Goal: Task Accomplishment & Management: Use online tool/utility

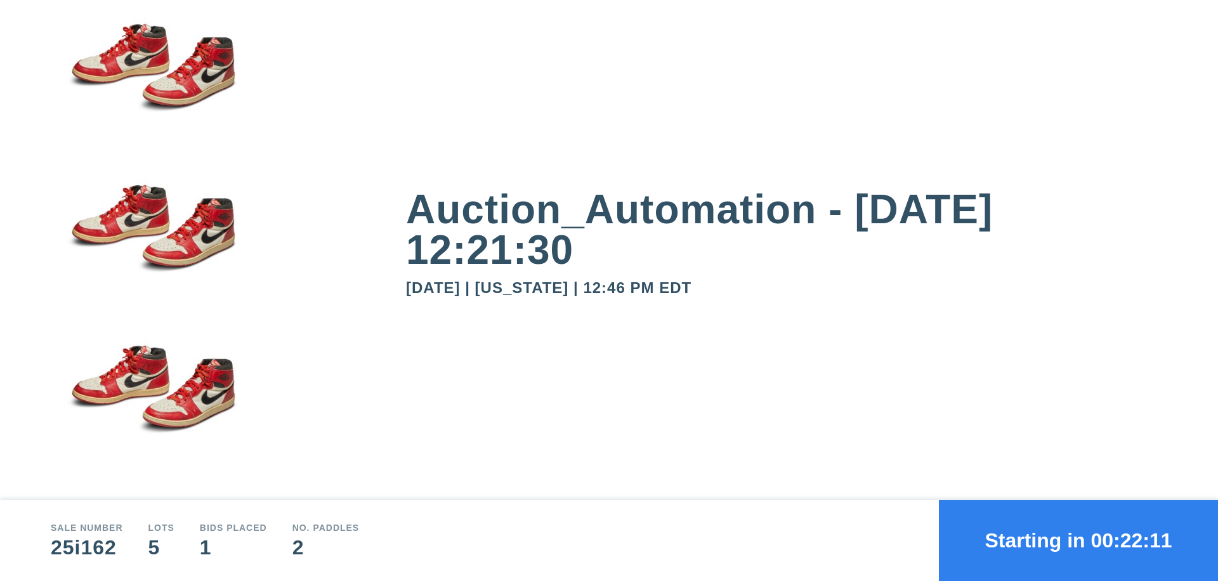
click at [1078, 540] on button "Starting in 00:22:11" at bounding box center [1078, 540] width 279 height 81
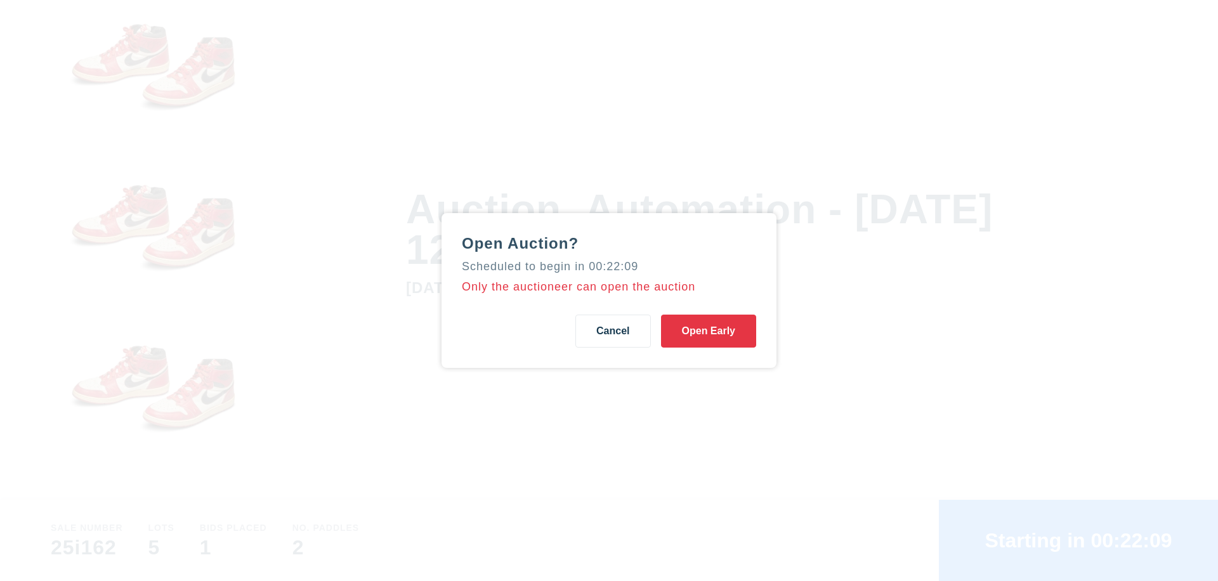
click at [709, 331] on button "Open Early" at bounding box center [708, 331] width 95 height 33
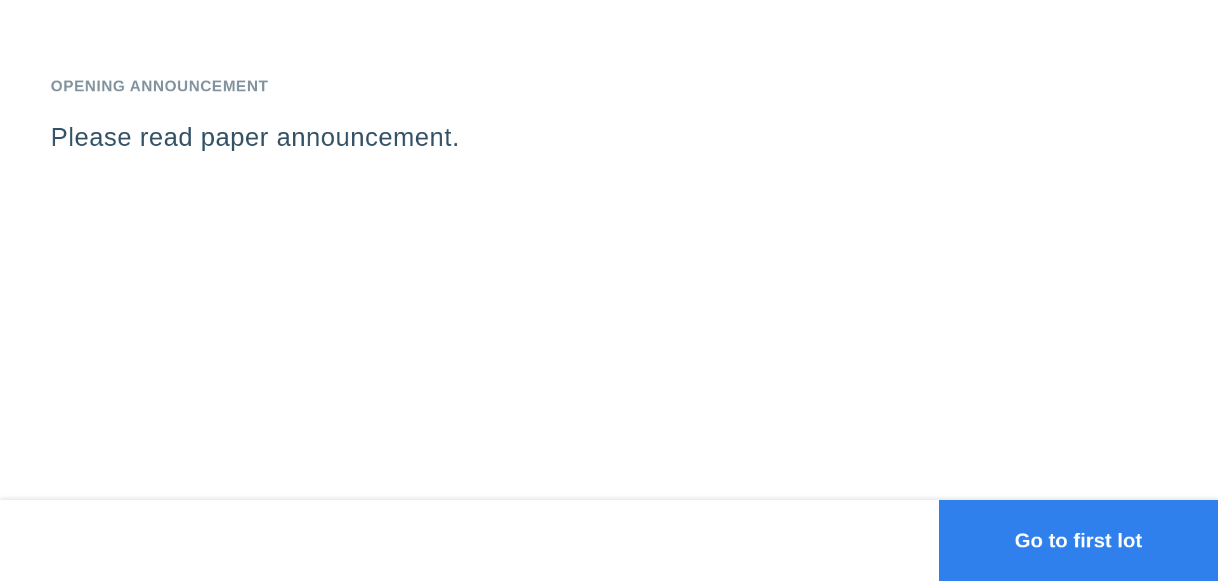
click at [1078, 540] on button "Go to first lot" at bounding box center [1078, 540] width 279 height 81
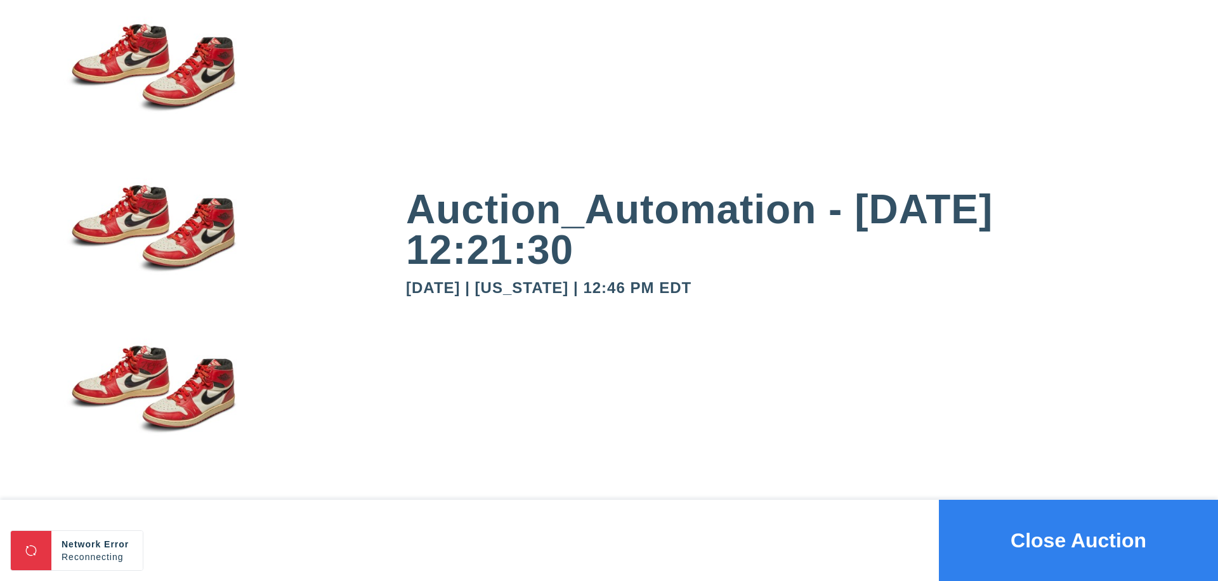
click at [1078, 540] on button "Close Auction" at bounding box center [1078, 540] width 279 height 81
